Goal: Task Accomplishment & Management: Use online tool/utility

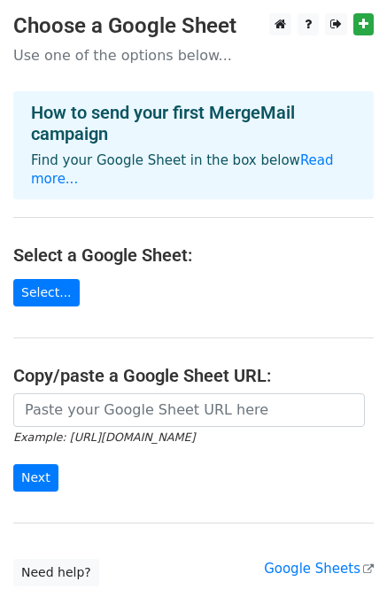
click at [98, 58] on p "Use one of the options below..." at bounding box center [193, 55] width 361 height 19
click at [54, 279] on link "Select..." at bounding box center [46, 292] width 66 height 27
click at [289, 163] on link "Read more..." at bounding box center [182, 169] width 303 height 35
click at [46, 279] on link "Select..." at bounding box center [46, 292] width 66 height 27
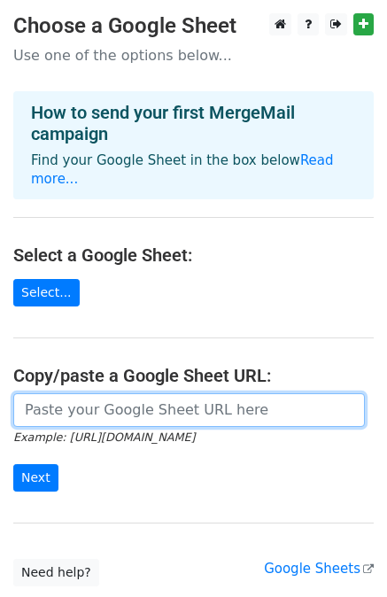
click at [82, 400] on input "url" at bounding box center [189, 410] width 352 height 34
paste input "[URL][DOMAIN_NAME]"
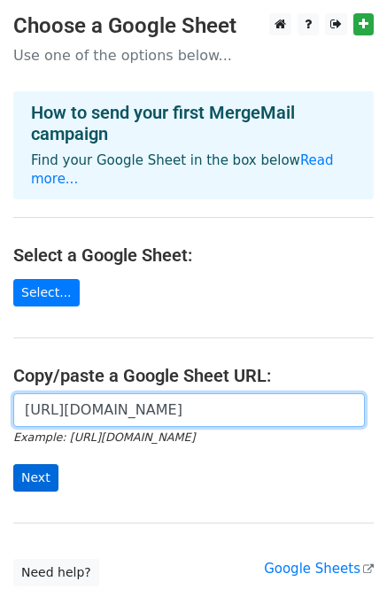
type input "https://docs.google.com/spreadsheets/d/1MwZz09CKJFrpJdNi-ZruZKBMXnmCSDJQRJi2A2p…"
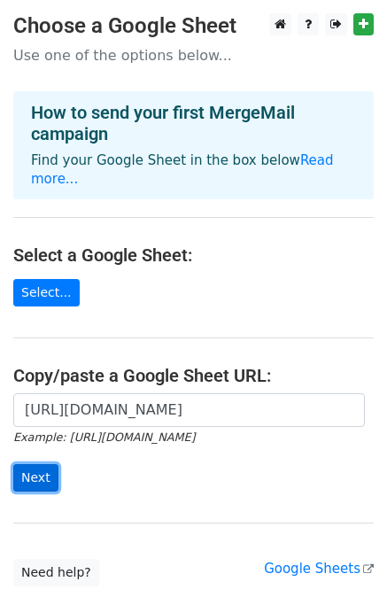
click at [38, 464] on input "Next" at bounding box center [35, 477] width 45 height 27
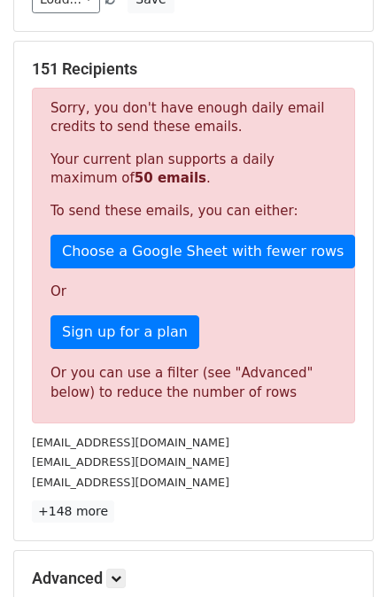
scroll to position [266, 0]
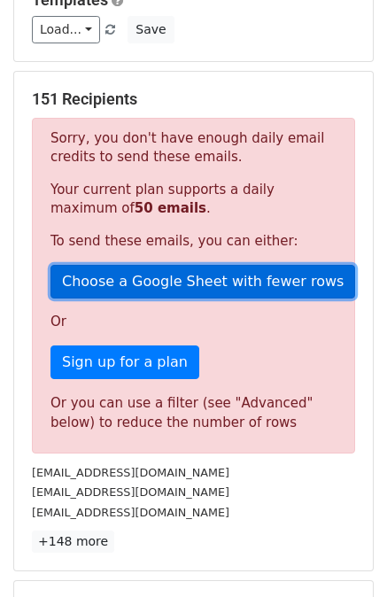
click at [215, 280] on link "Choose a Google Sheet with fewer rows" at bounding box center [202, 282] width 305 height 34
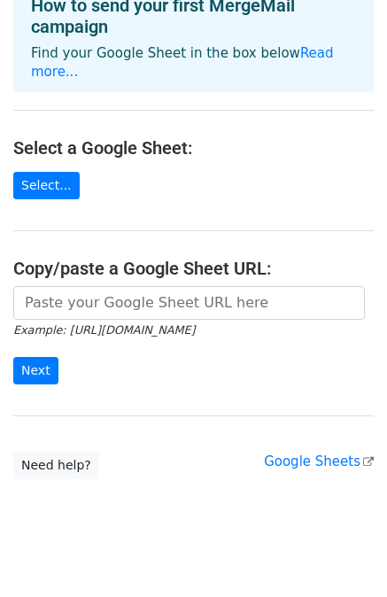
scroll to position [110, 0]
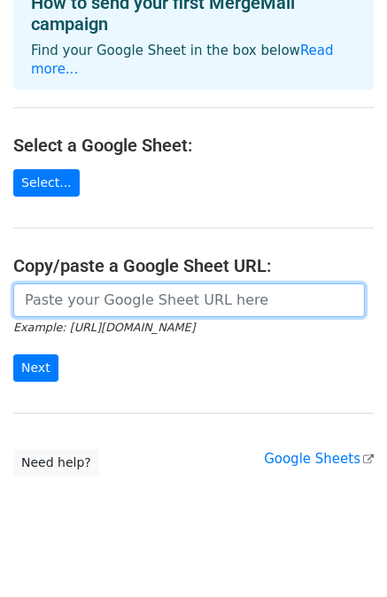
click at [126, 283] on input "url" at bounding box center [189, 300] width 352 height 34
type input "[URL][DOMAIN_NAME]"
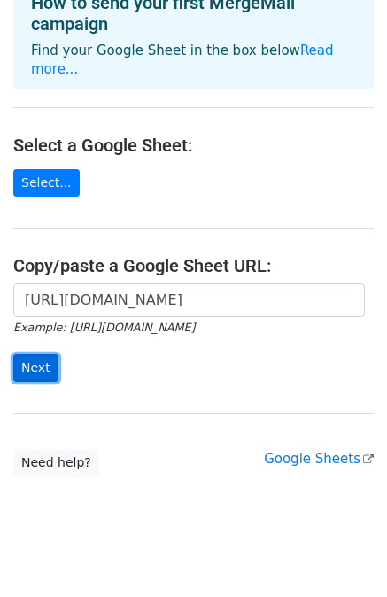
click at [34, 354] on input "Next" at bounding box center [35, 367] width 45 height 27
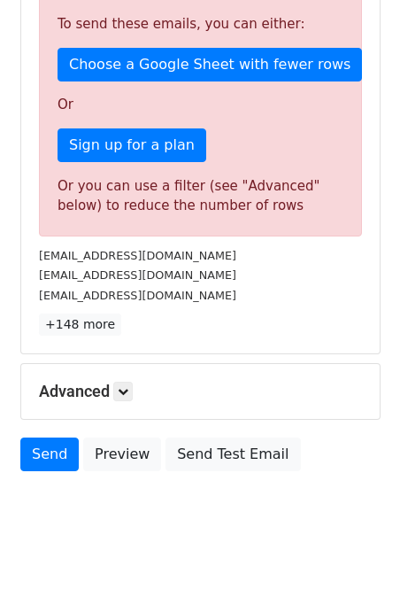
scroll to position [504, 0]
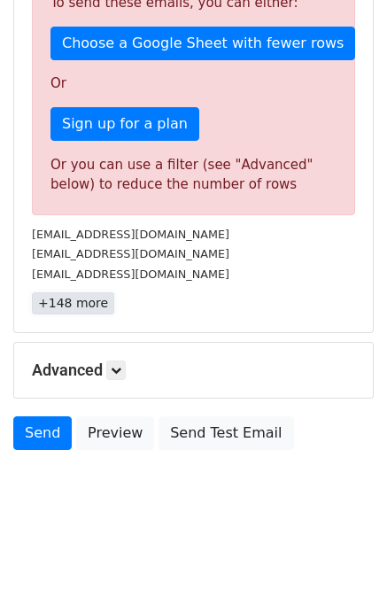
click at [86, 303] on link "+148 more" at bounding box center [73, 303] width 82 height 22
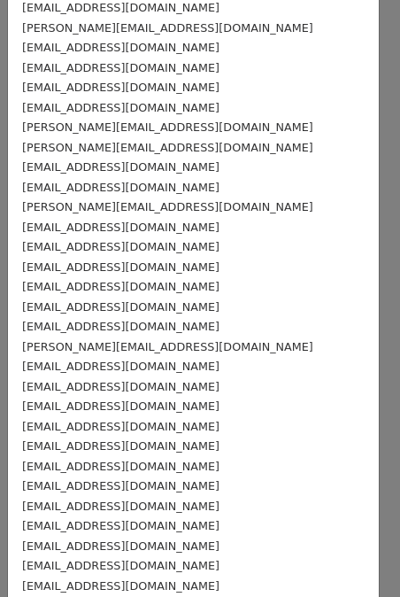
scroll to position [0, 0]
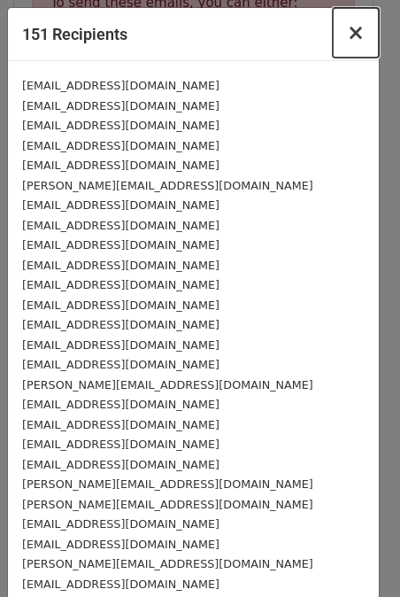
click at [347, 31] on span "×" at bounding box center [356, 32] width 18 height 25
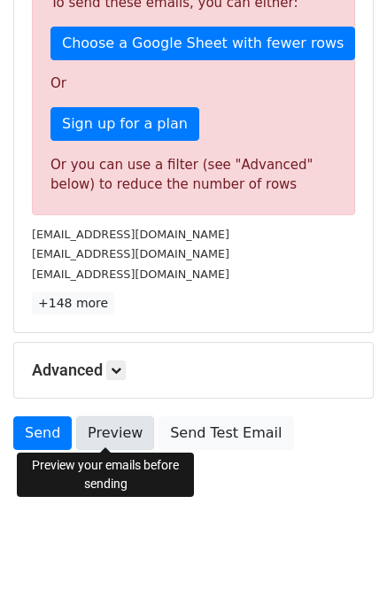
click at [100, 431] on link "Preview" at bounding box center [115, 433] width 78 height 34
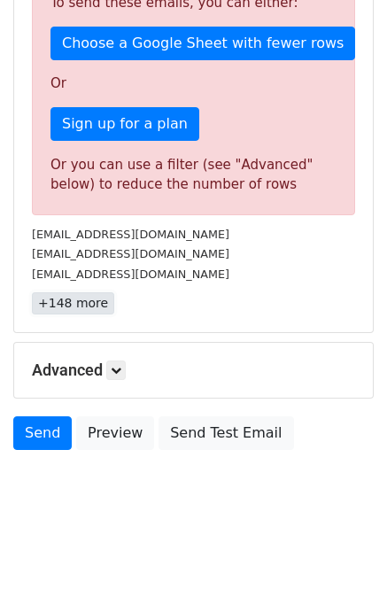
click at [60, 301] on link "+148 more" at bounding box center [73, 303] width 82 height 22
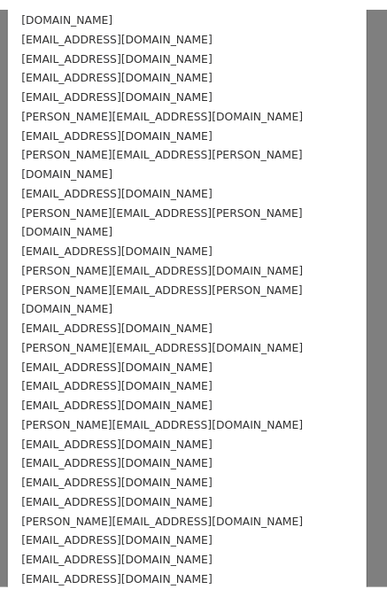
scroll to position [2572, 0]
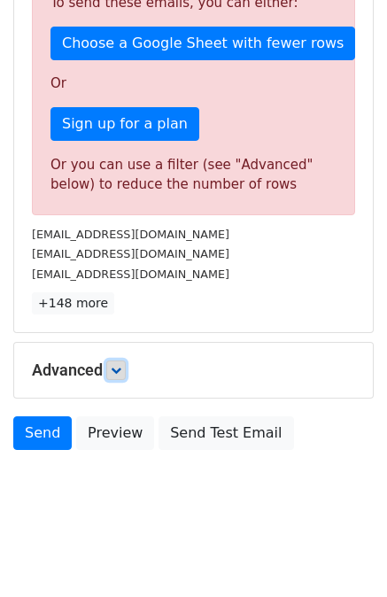
click at [115, 365] on icon at bounding box center [116, 370] width 11 height 11
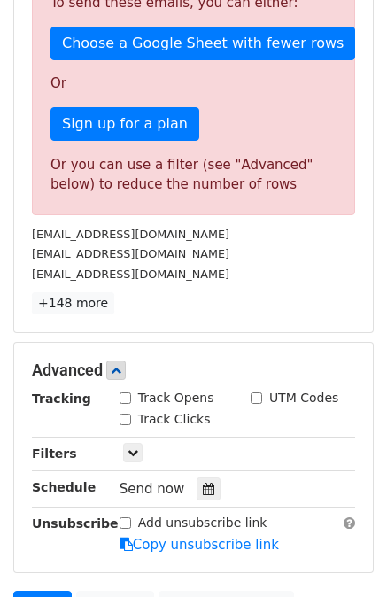
click at [124, 397] on input "Track Opens" at bounding box center [126, 398] width 12 height 12
checkbox input "true"
click at [126, 416] on input "Track Clicks" at bounding box center [126, 420] width 12 height 12
checkbox input "true"
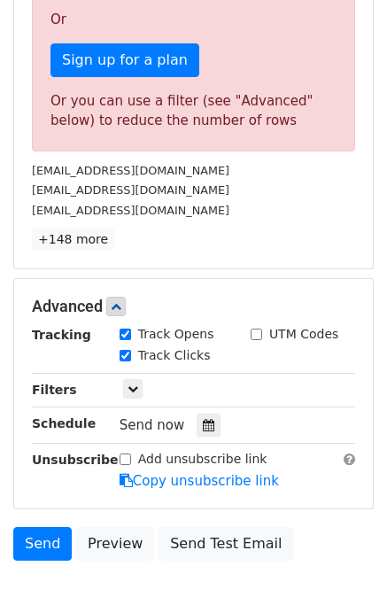
scroll to position [677, 0]
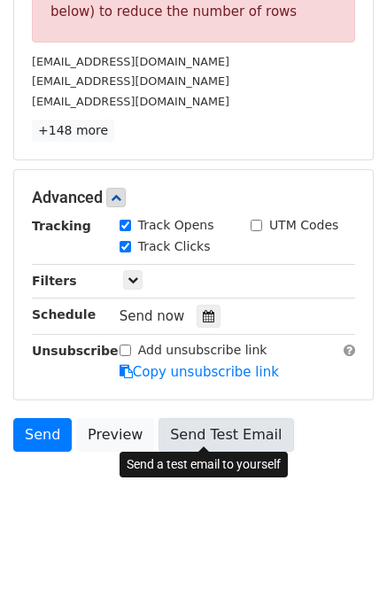
click at [198, 431] on link "Send Test Email" at bounding box center [226, 435] width 135 height 34
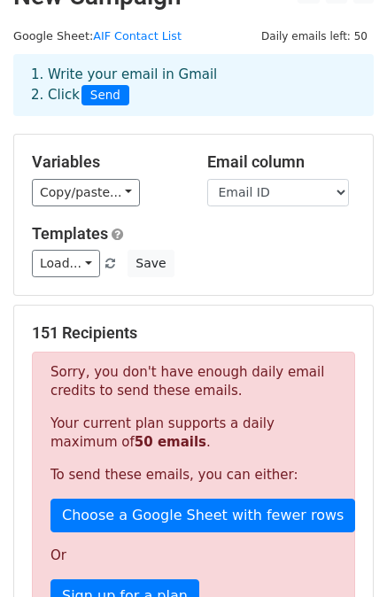
scroll to position [0, 0]
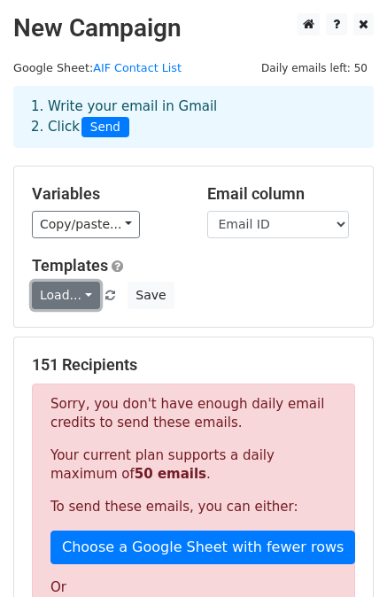
click at [69, 298] on link "Load..." at bounding box center [66, 295] width 68 height 27
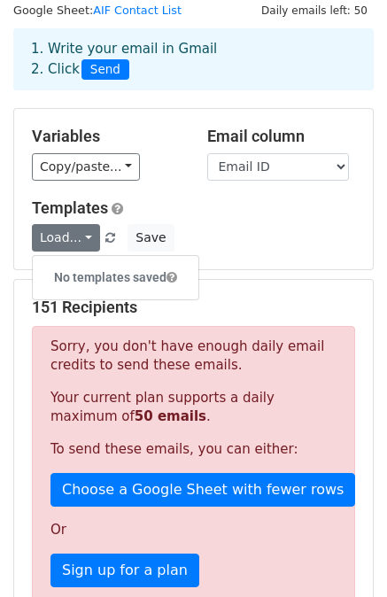
scroll to position [89, 0]
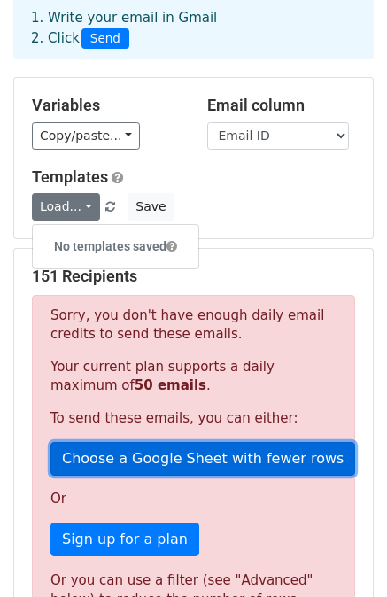
click at [156, 456] on link "Choose a Google Sheet with fewer rows" at bounding box center [202, 459] width 305 height 34
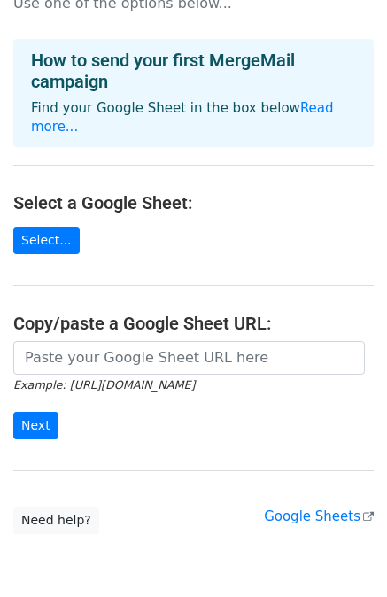
scroll to position [21, 0]
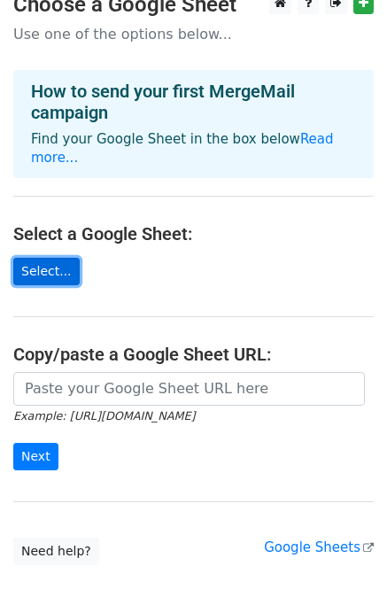
click at [50, 258] on link "Select..." at bounding box center [46, 271] width 66 height 27
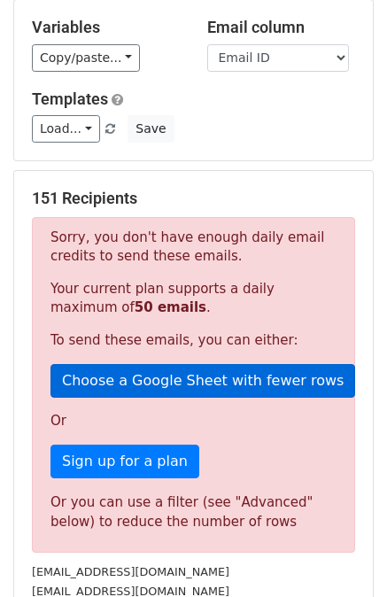
scroll to position [266, 0]
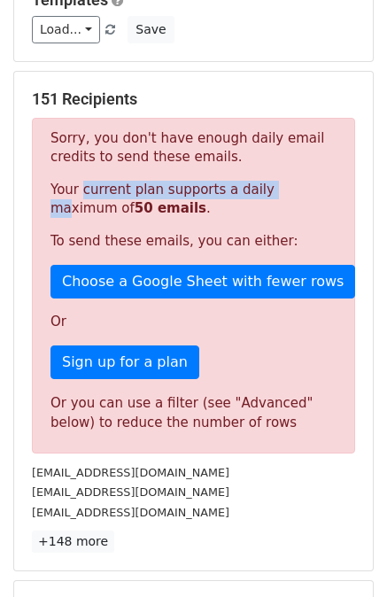
drag, startPoint x: 74, startPoint y: 195, endPoint x: 264, endPoint y: 192, distance: 189.6
click at [264, 192] on p "Your current plan supports a daily maximum of 50 emails ." at bounding box center [193, 199] width 286 height 37
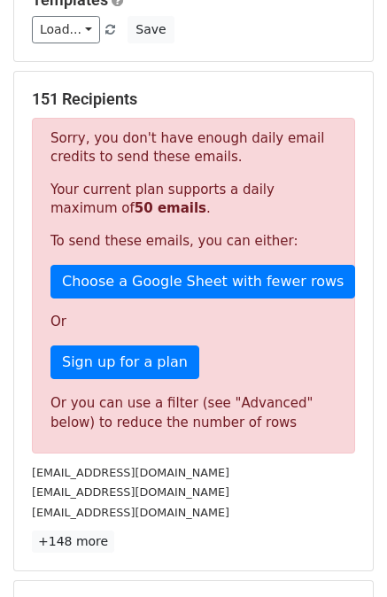
click at [244, 313] on p "Or" at bounding box center [193, 322] width 286 height 19
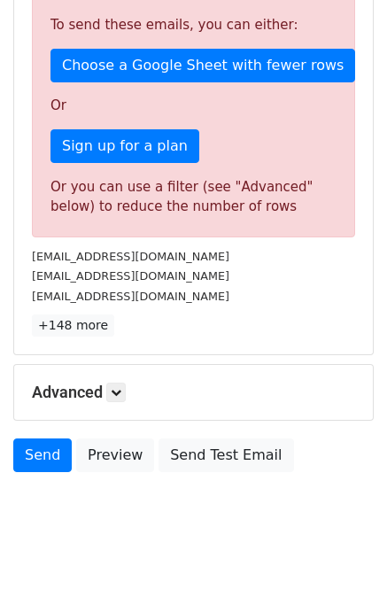
scroll to position [504, 0]
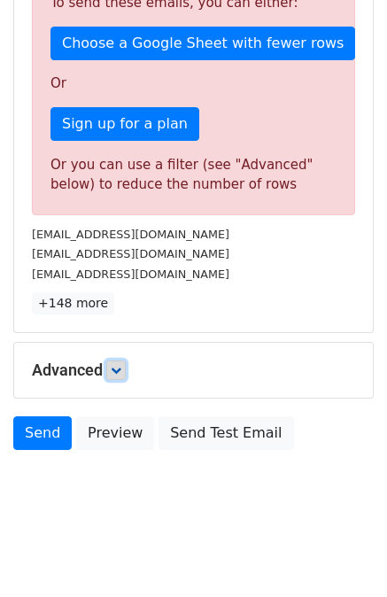
click at [114, 365] on icon at bounding box center [116, 370] width 11 height 11
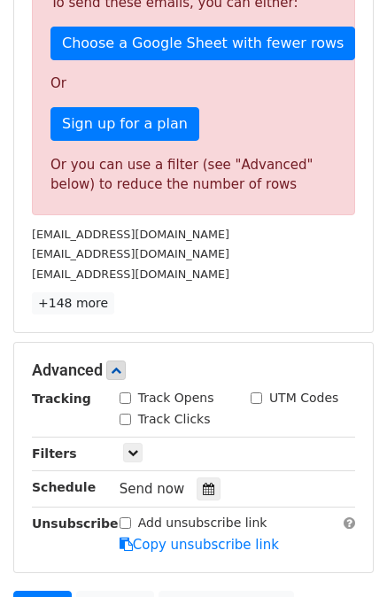
click at [124, 400] on input "Track Opens" at bounding box center [126, 398] width 12 height 12
checkbox input "true"
click at [122, 422] on div "Track Clicks" at bounding box center [165, 419] width 91 height 19
click at [122, 414] on input "Track Clicks" at bounding box center [126, 420] width 12 height 12
checkbox input "true"
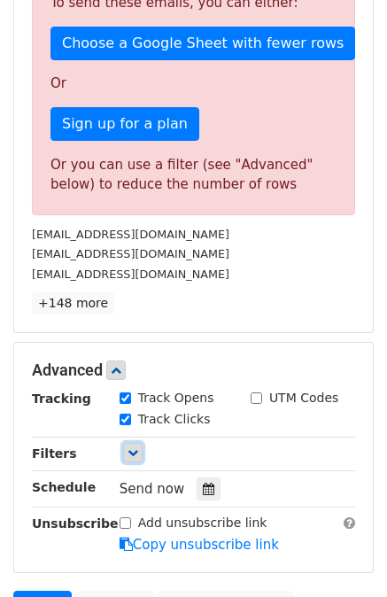
click at [131, 447] on icon at bounding box center [133, 452] width 11 height 11
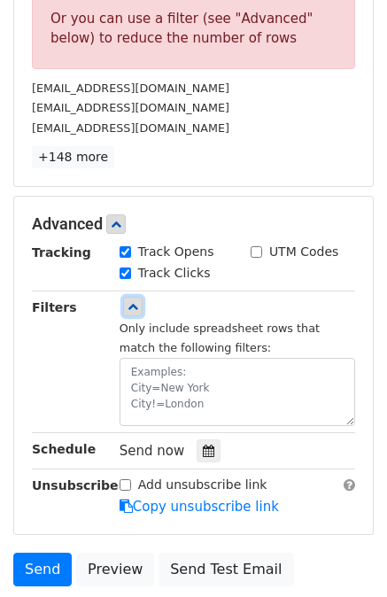
scroll to position [681, 0]
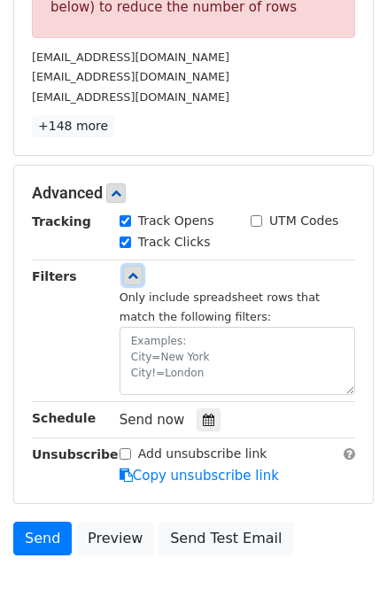
click at [136, 275] on icon at bounding box center [133, 275] width 11 height 11
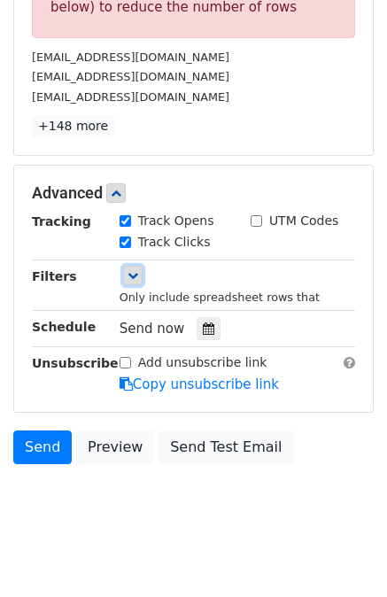
scroll to position [677, 0]
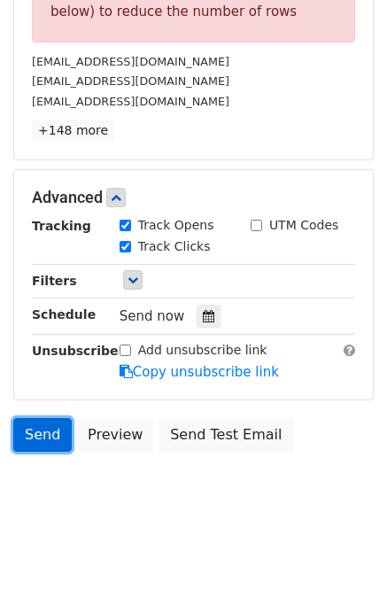
click at [38, 430] on link "Send" at bounding box center [42, 435] width 58 height 34
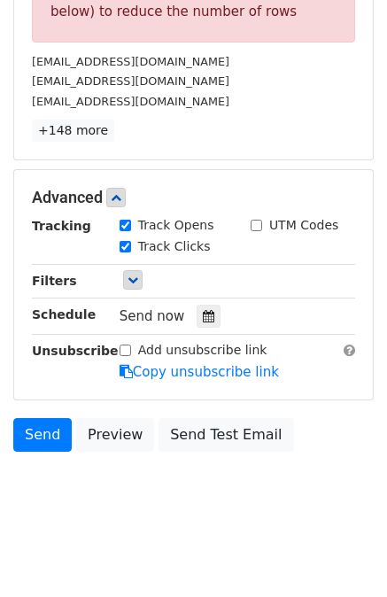
scroll to position [234, 0]
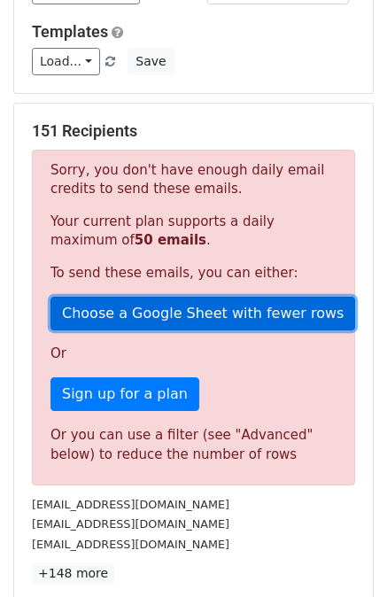
click at [147, 313] on link "Choose a Google Sheet with fewer rows" at bounding box center [202, 314] width 305 height 34
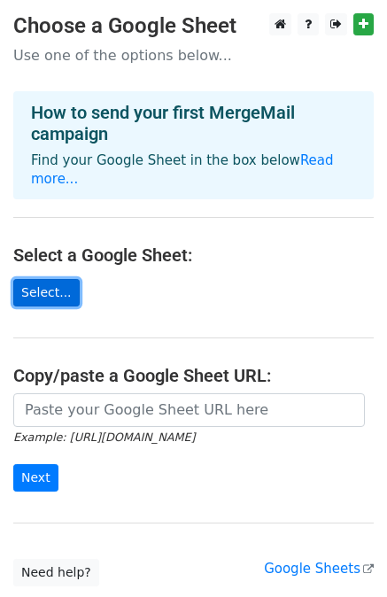
click at [34, 279] on link "Select..." at bounding box center [46, 292] width 66 height 27
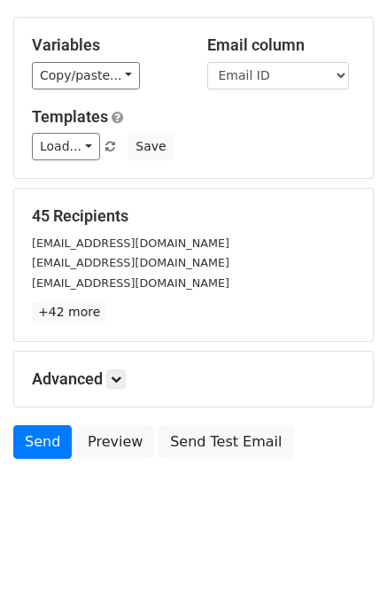
scroll to position [159, 0]
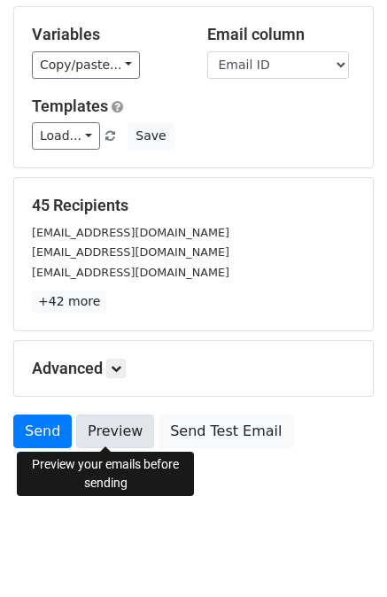
click at [109, 430] on link "Preview" at bounding box center [115, 432] width 78 height 34
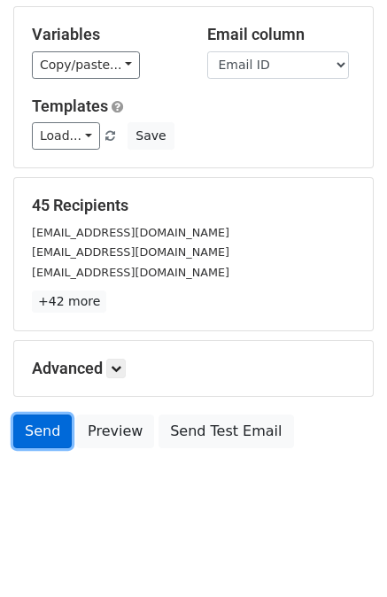
click at [18, 431] on link "Send" at bounding box center [42, 432] width 58 height 34
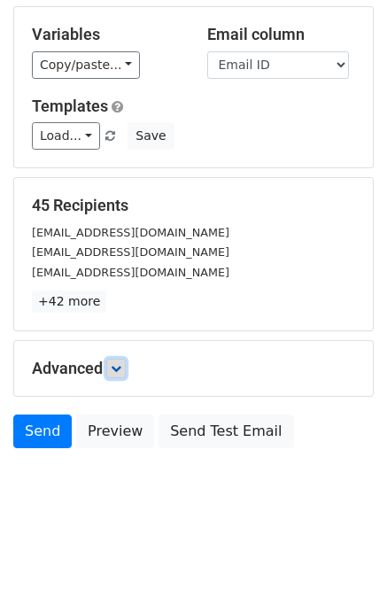
click at [118, 364] on icon at bounding box center [116, 368] width 11 height 11
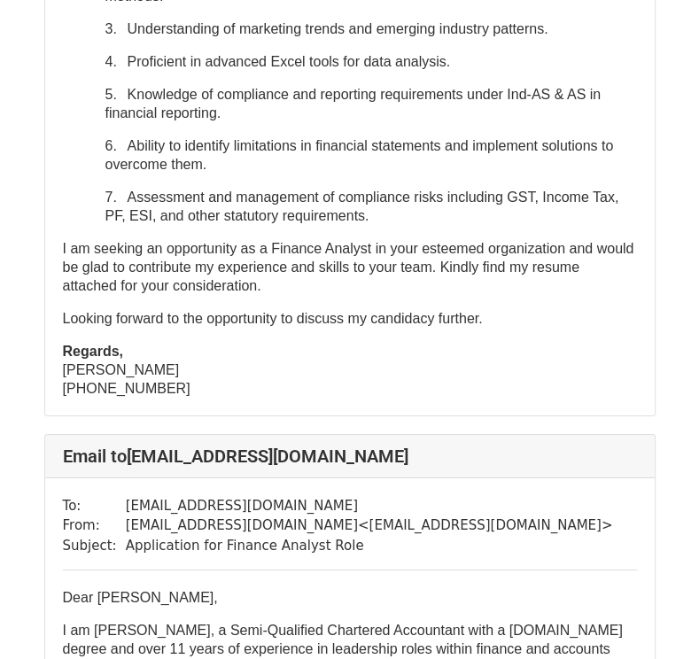
scroll to position [2923, 0]
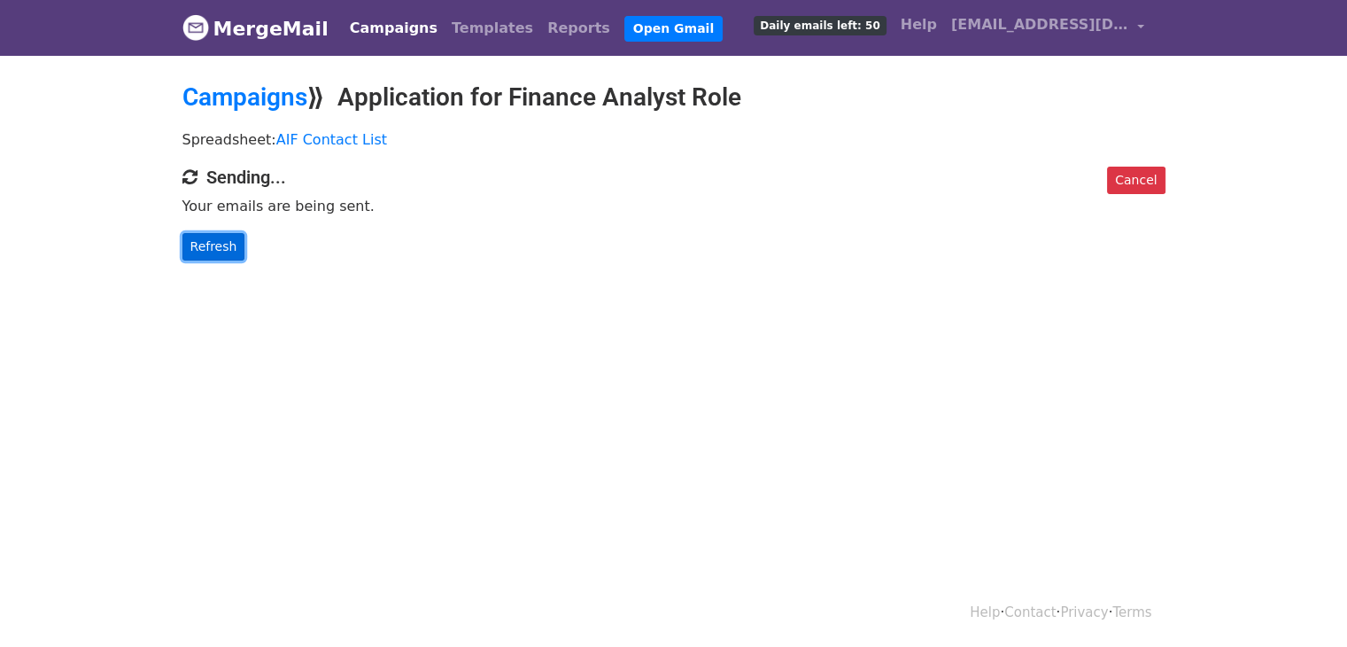
click at [210, 238] on link "Refresh" at bounding box center [213, 246] width 63 height 27
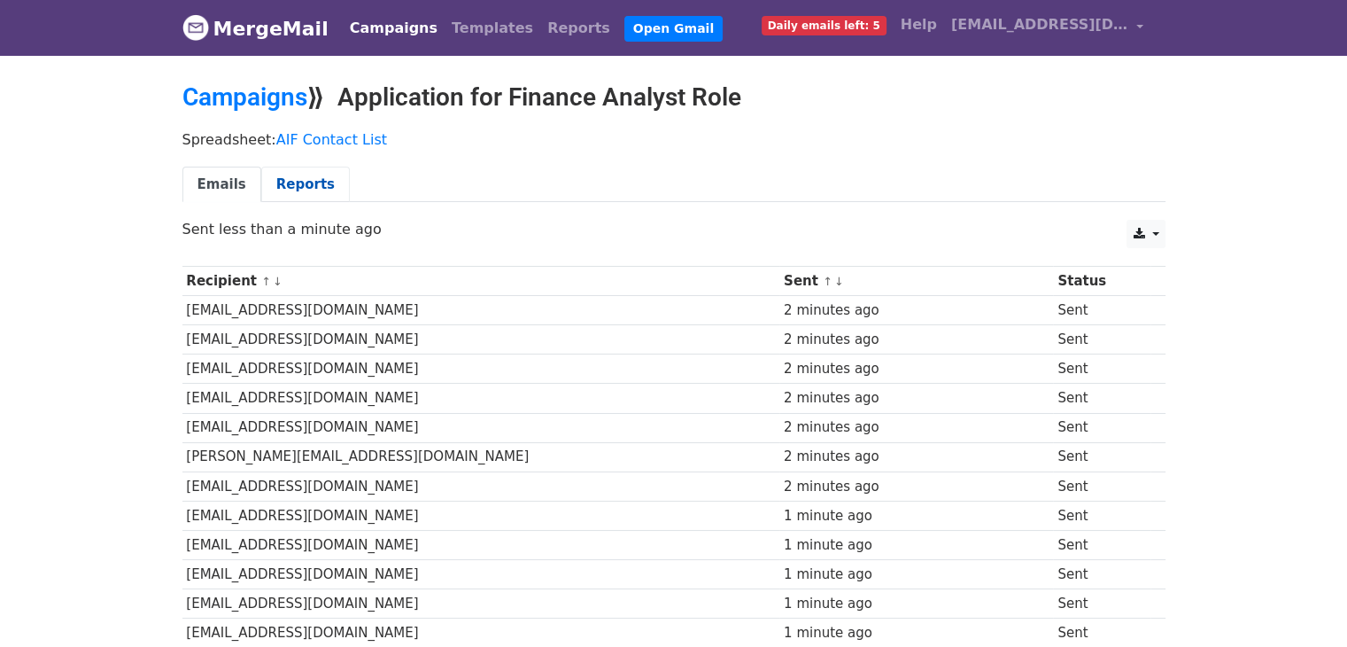
click at [308, 179] on link "Reports" at bounding box center [305, 185] width 89 height 36
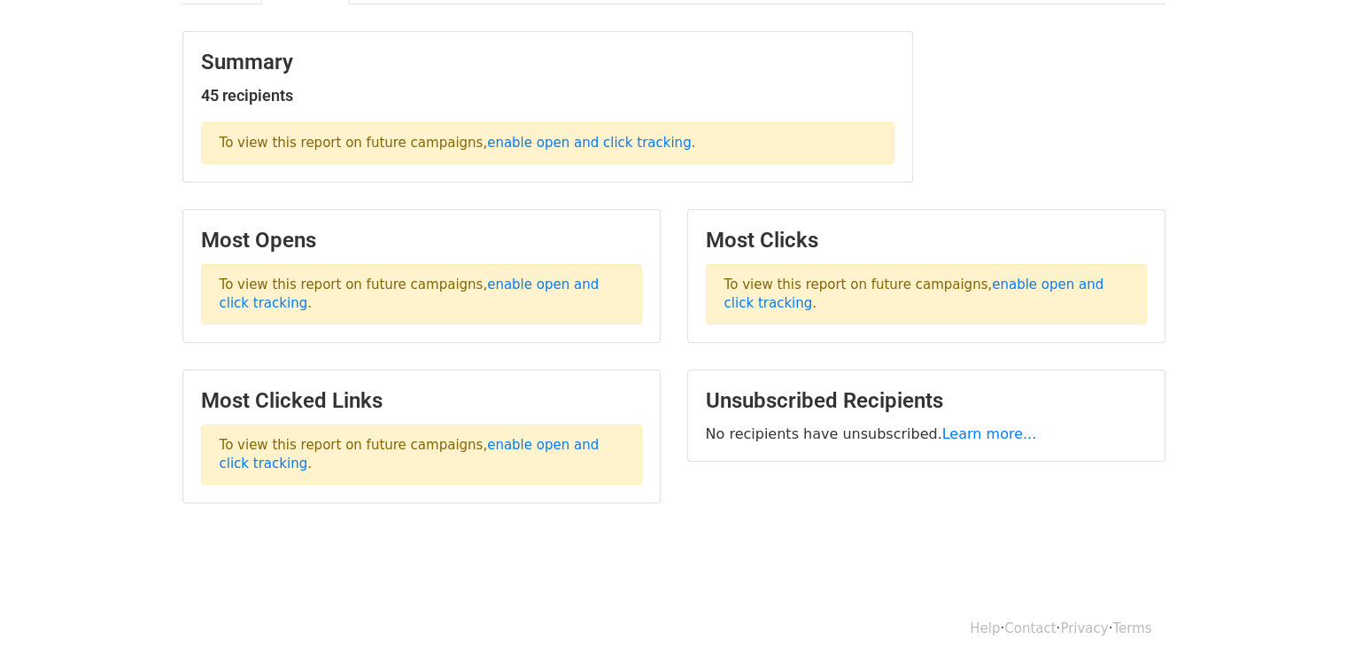
scroll to position [210, 0]
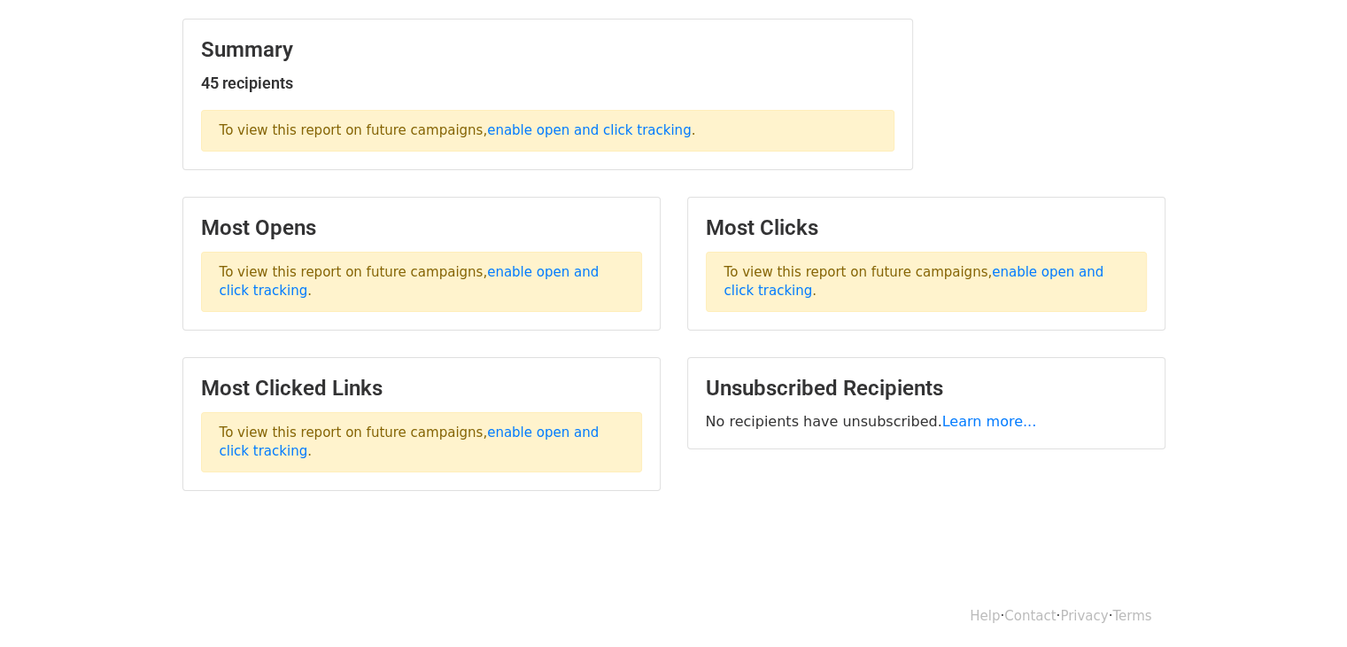
drag, startPoint x: 1354, startPoint y: 245, endPoint x: 1340, endPoint y: 395, distance: 150.3
click at [1340, 395] on html "MergeMail Campaigns Templates Reports Open Gmail Daily emails left: 5 Help [EMA…" at bounding box center [673, 220] width 1347 height 860
click at [1010, 270] on link "enable open and click tracking" at bounding box center [915, 281] width 380 height 35
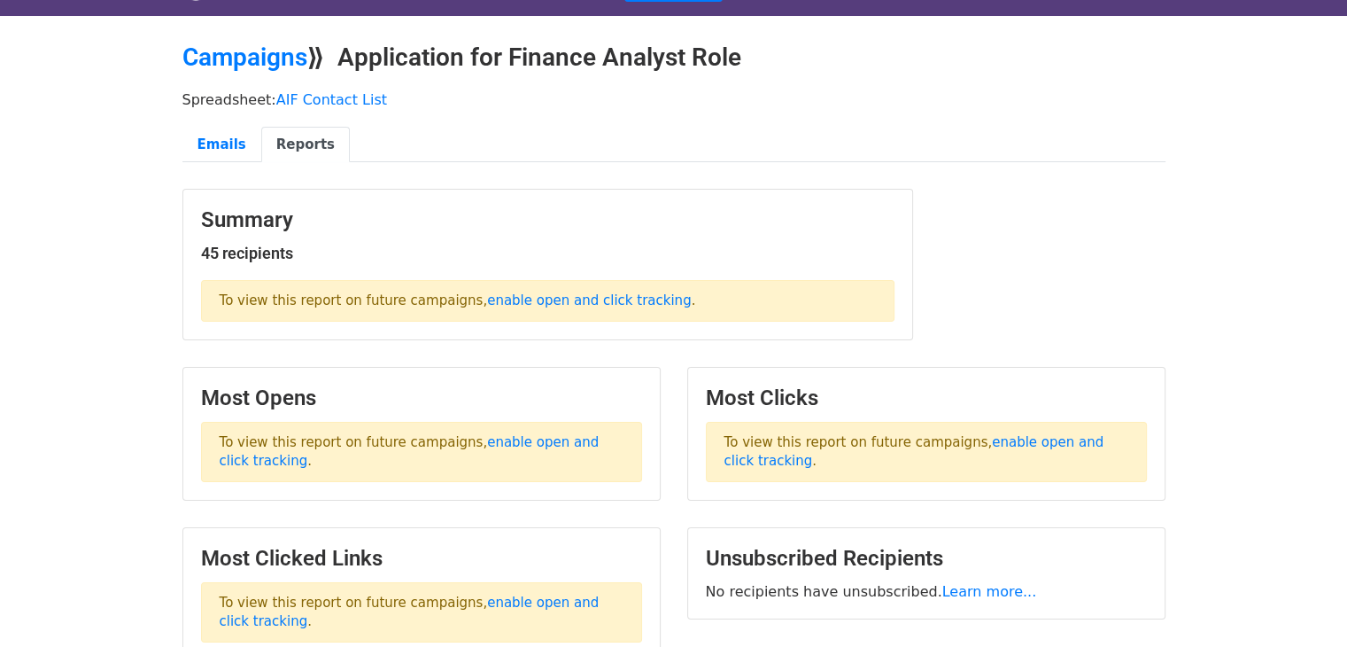
scroll to position [39, 0]
click at [220, 147] on link "Emails" at bounding box center [221, 146] width 79 height 36
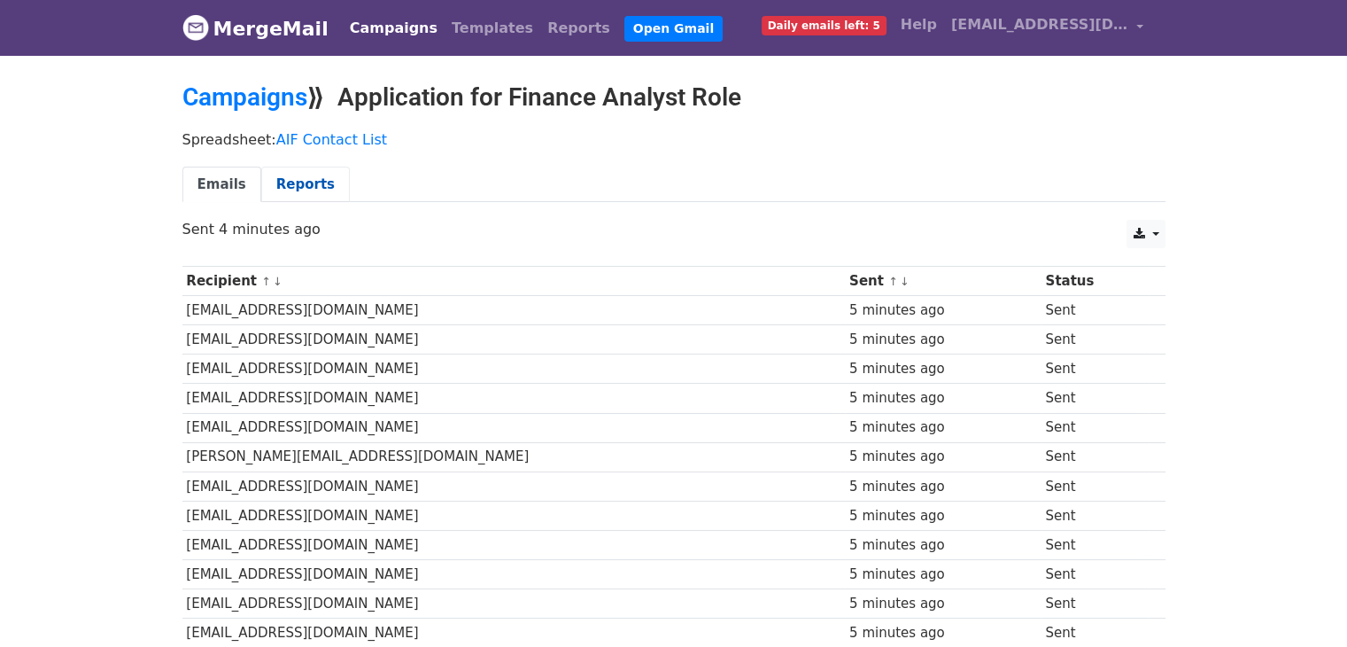
click at [300, 193] on link "Reports" at bounding box center [305, 185] width 89 height 36
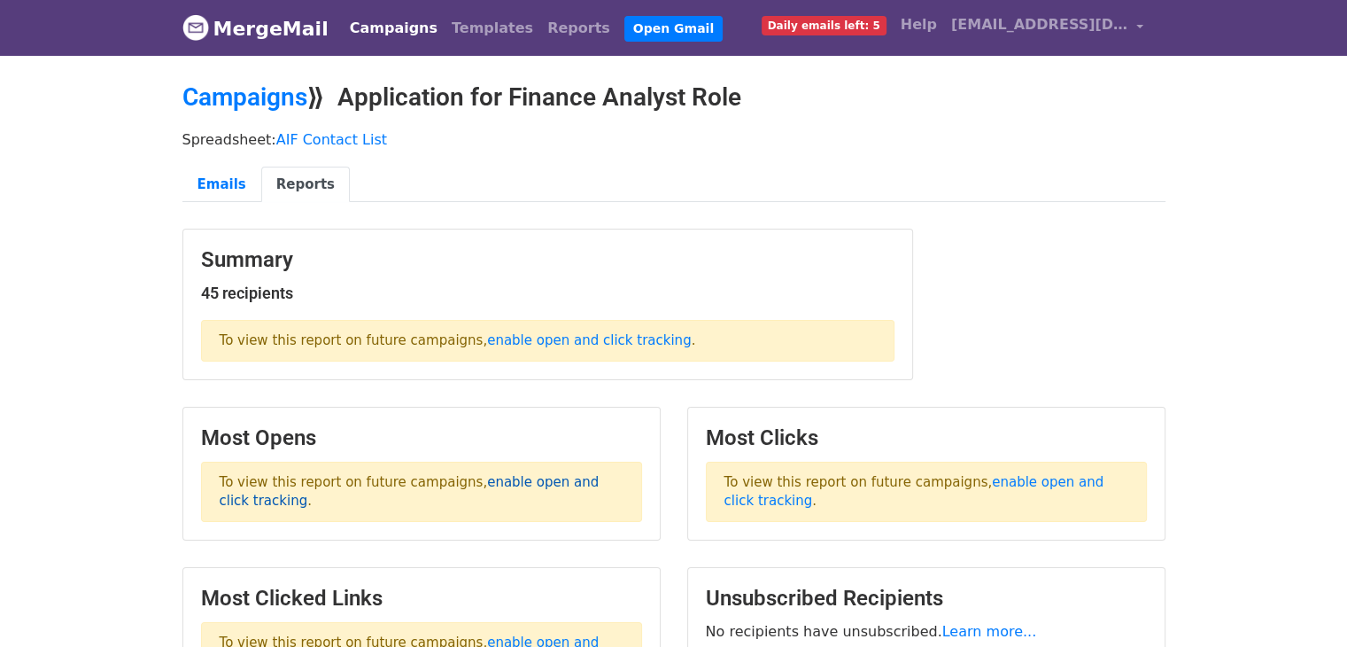
click at [539, 482] on link "enable open and click tracking" at bounding box center [410, 491] width 380 height 35
